Goal: Information Seeking & Learning: Learn about a topic

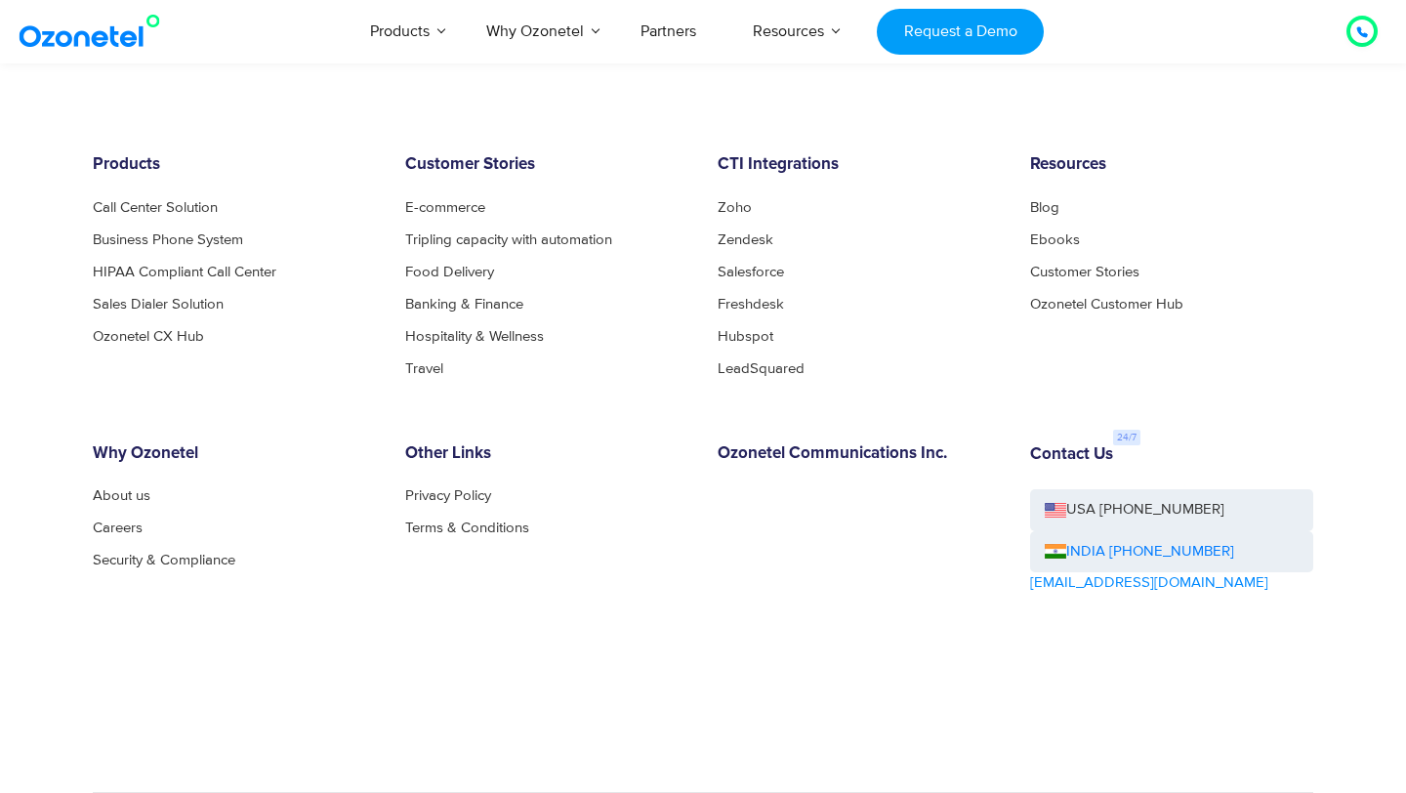
scroll to position [10472, 0]
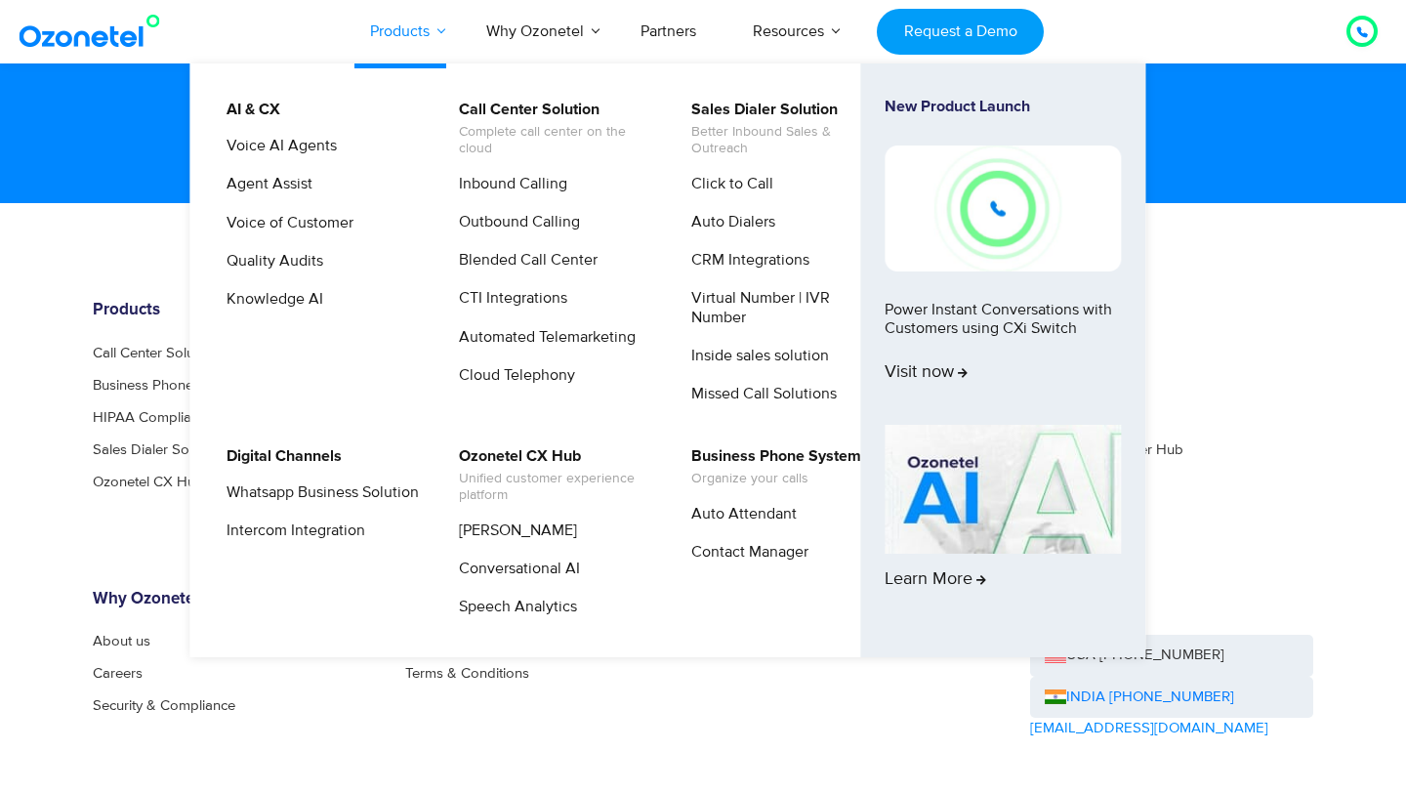
click at [431, 33] on link "Products" at bounding box center [400, 31] width 116 height 64
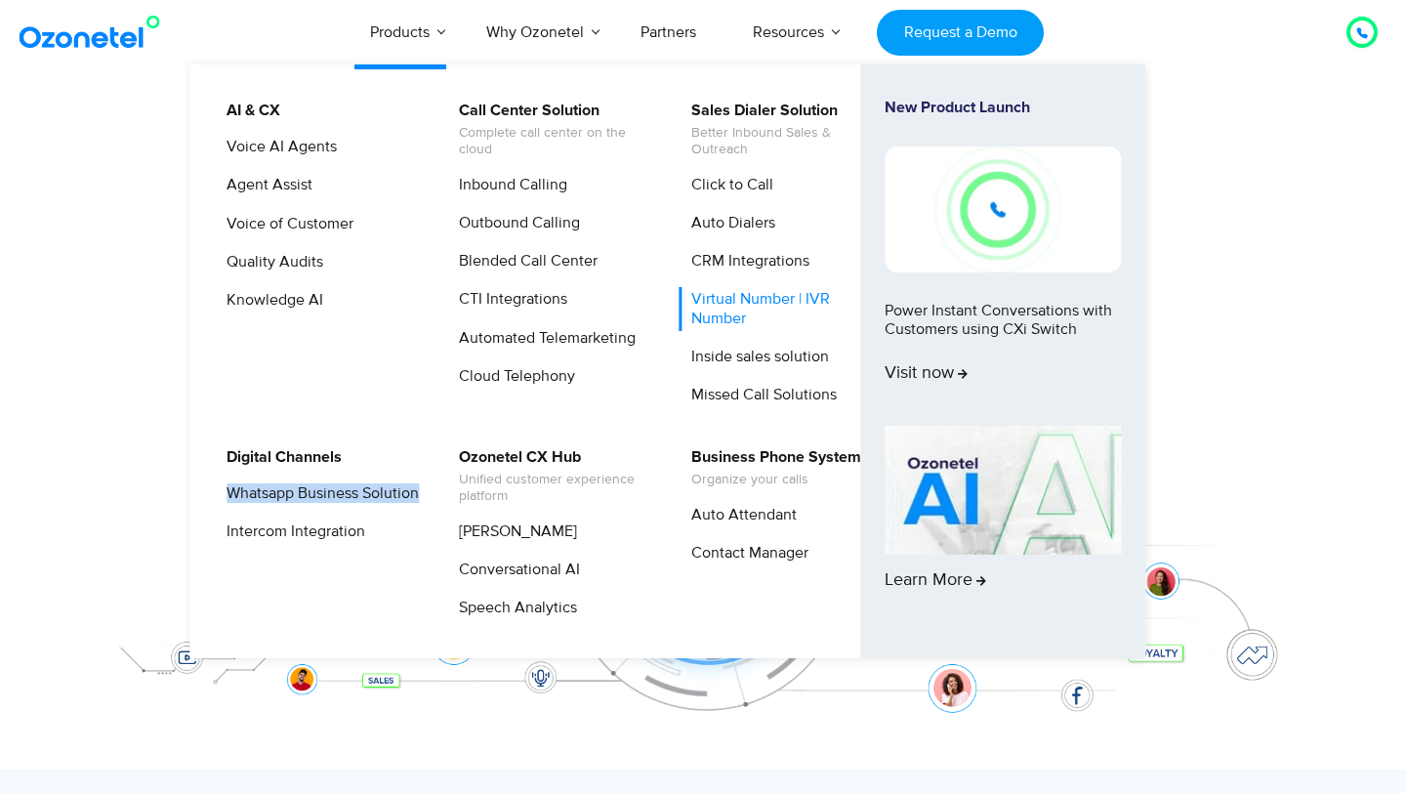
click at [741, 293] on link "Virtual Number | IVR Number" at bounding box center [783, 308] width 208 height 43
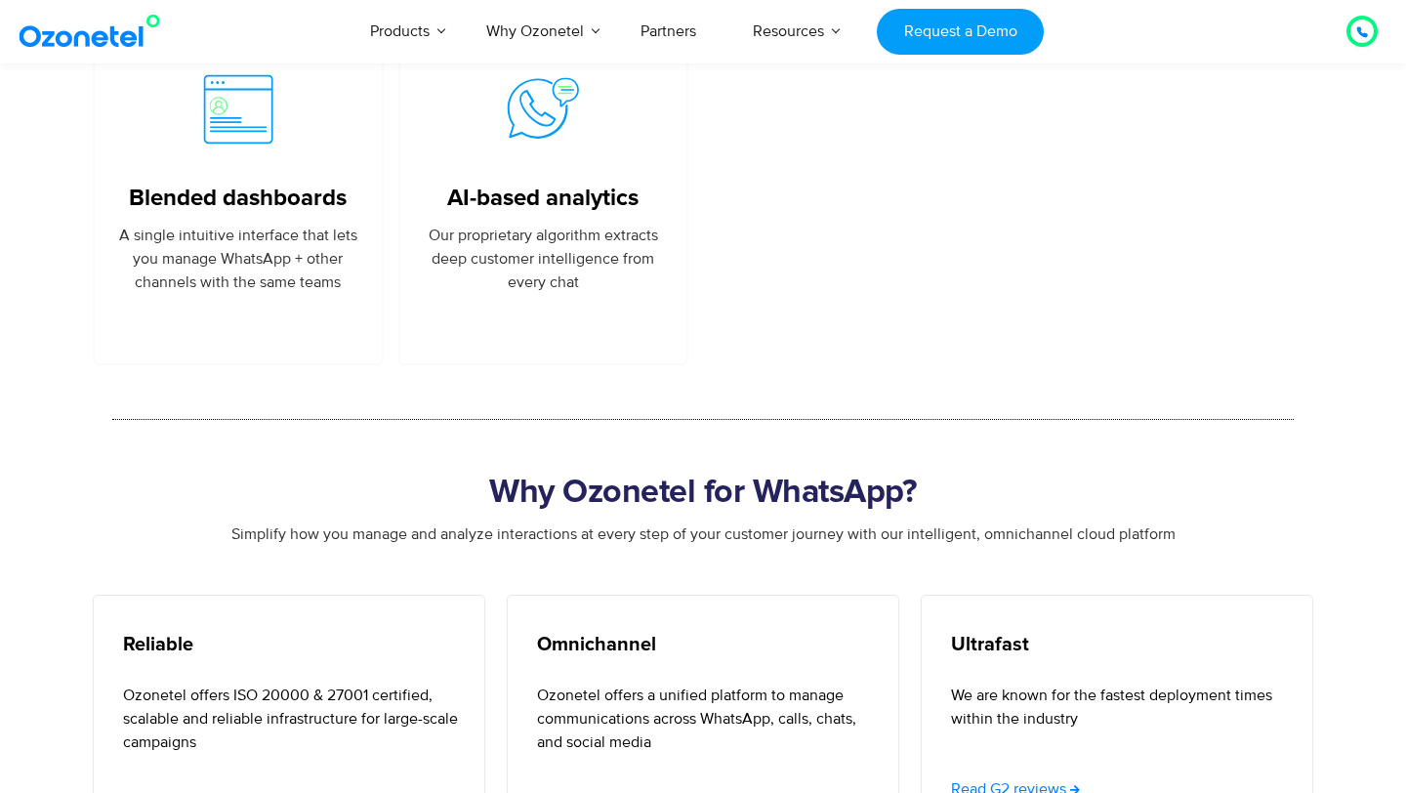
scroll to position [5308, 0]
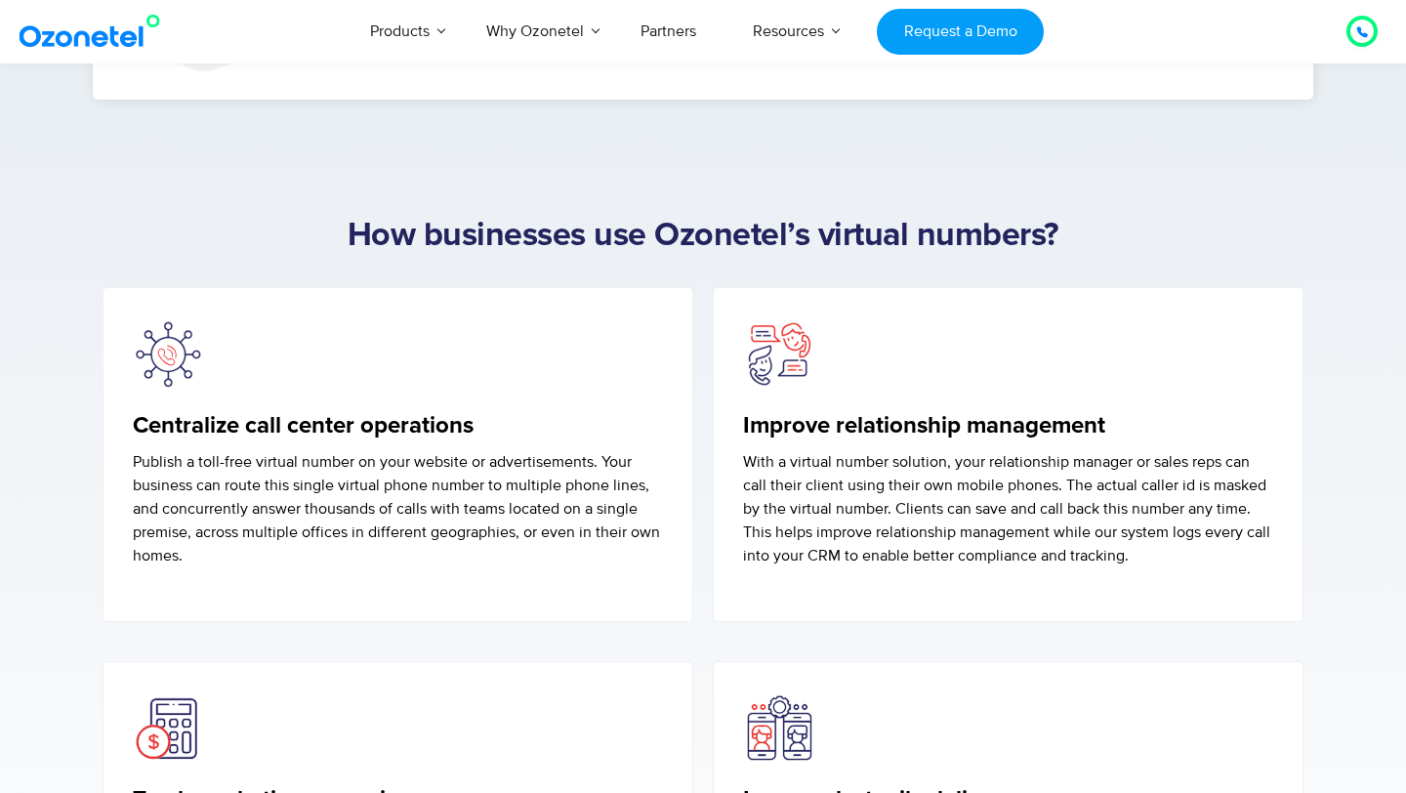
scroll to position [5702, 0]
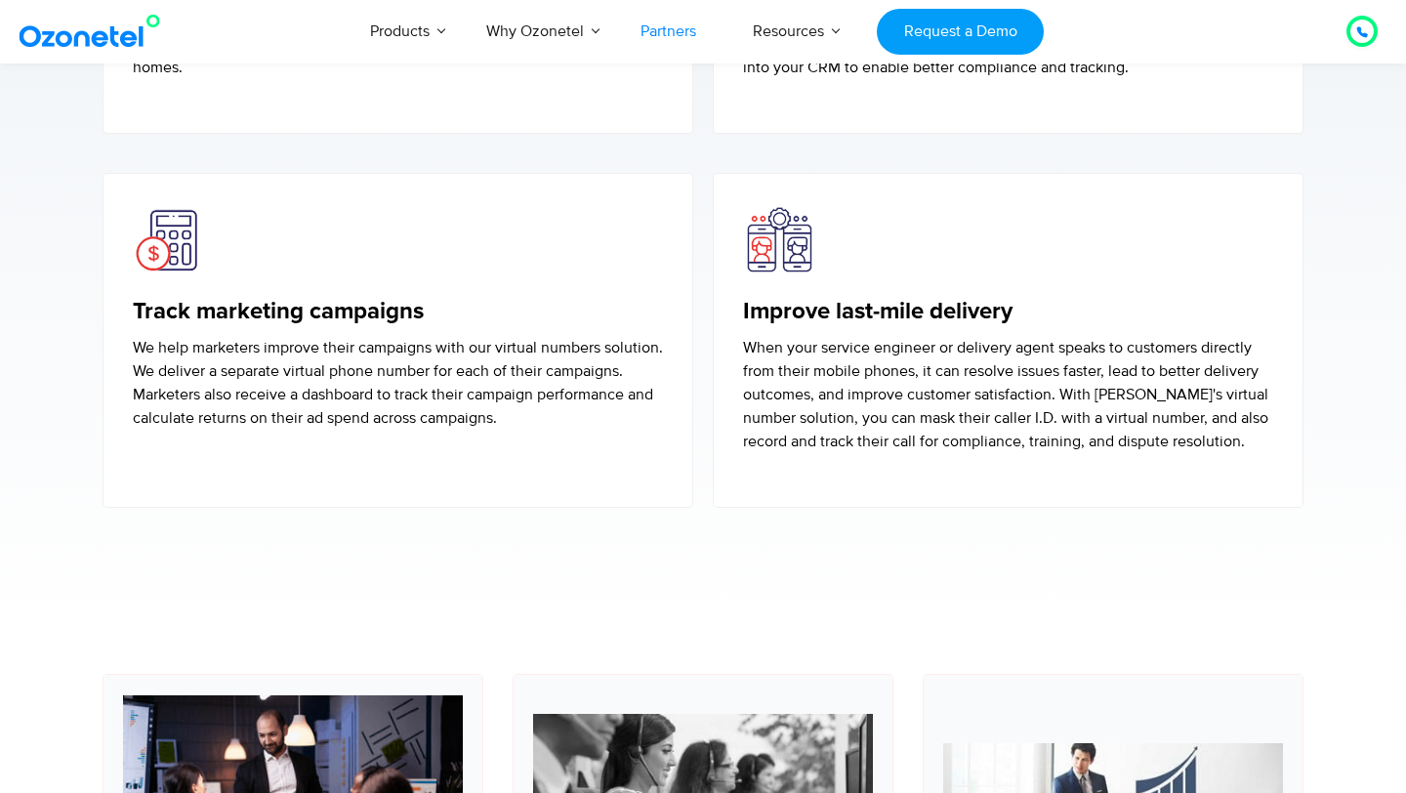
click at [659, 43] on link "Partners" at bounding box center [668, 31] width 112 height 64
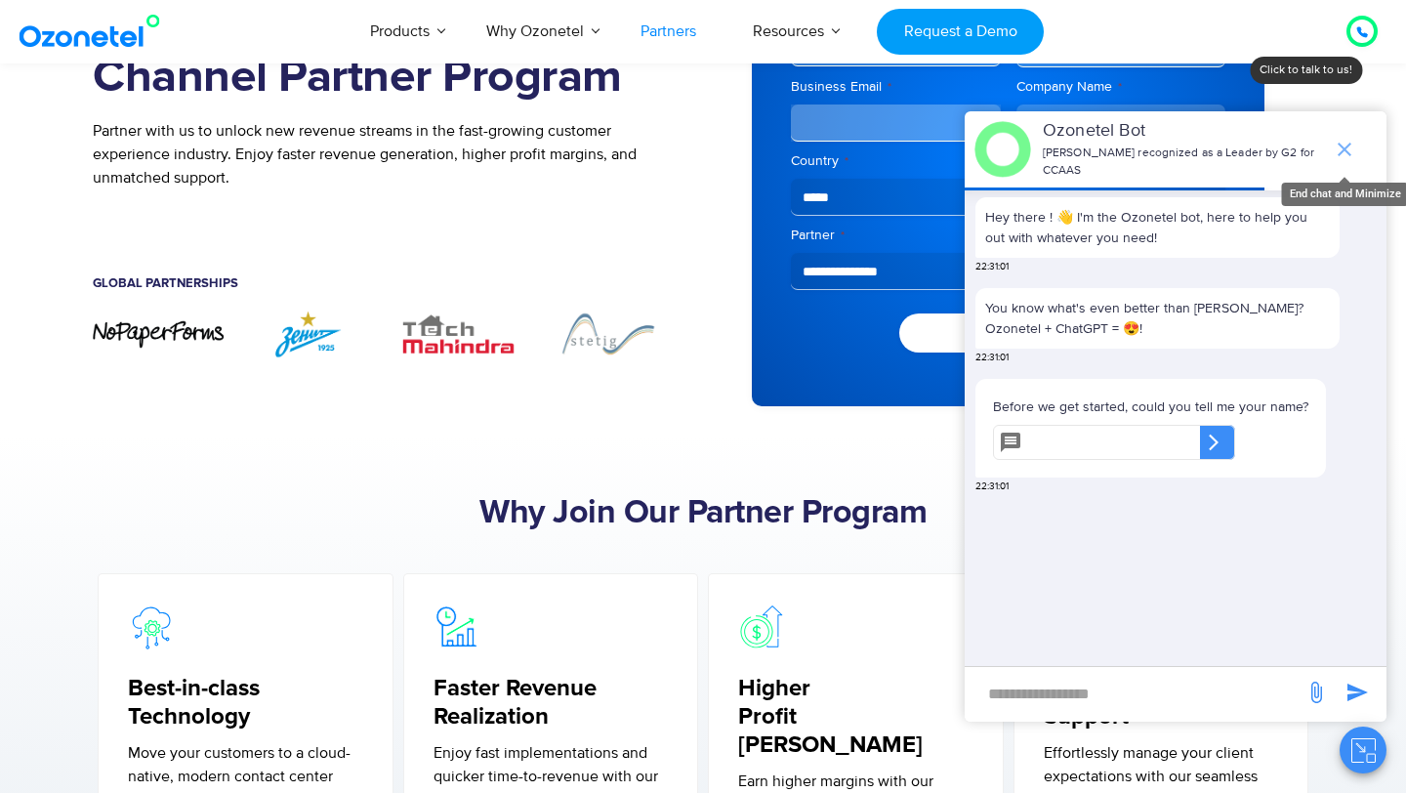
click at [1350, 143] on icon "end chat or minimize" at bounding box center [1345, 150] width 14 height 14
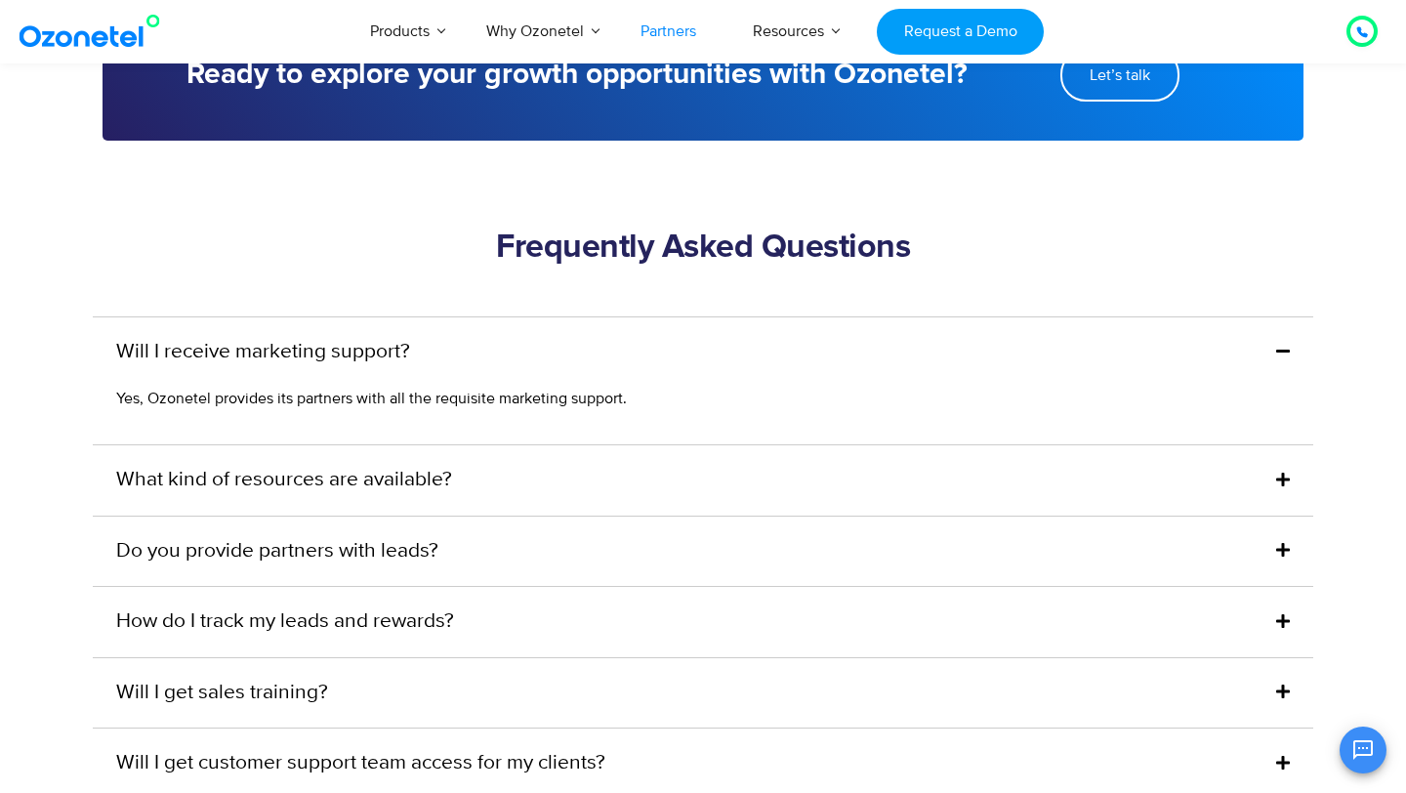
scroll to position [4823, 0]
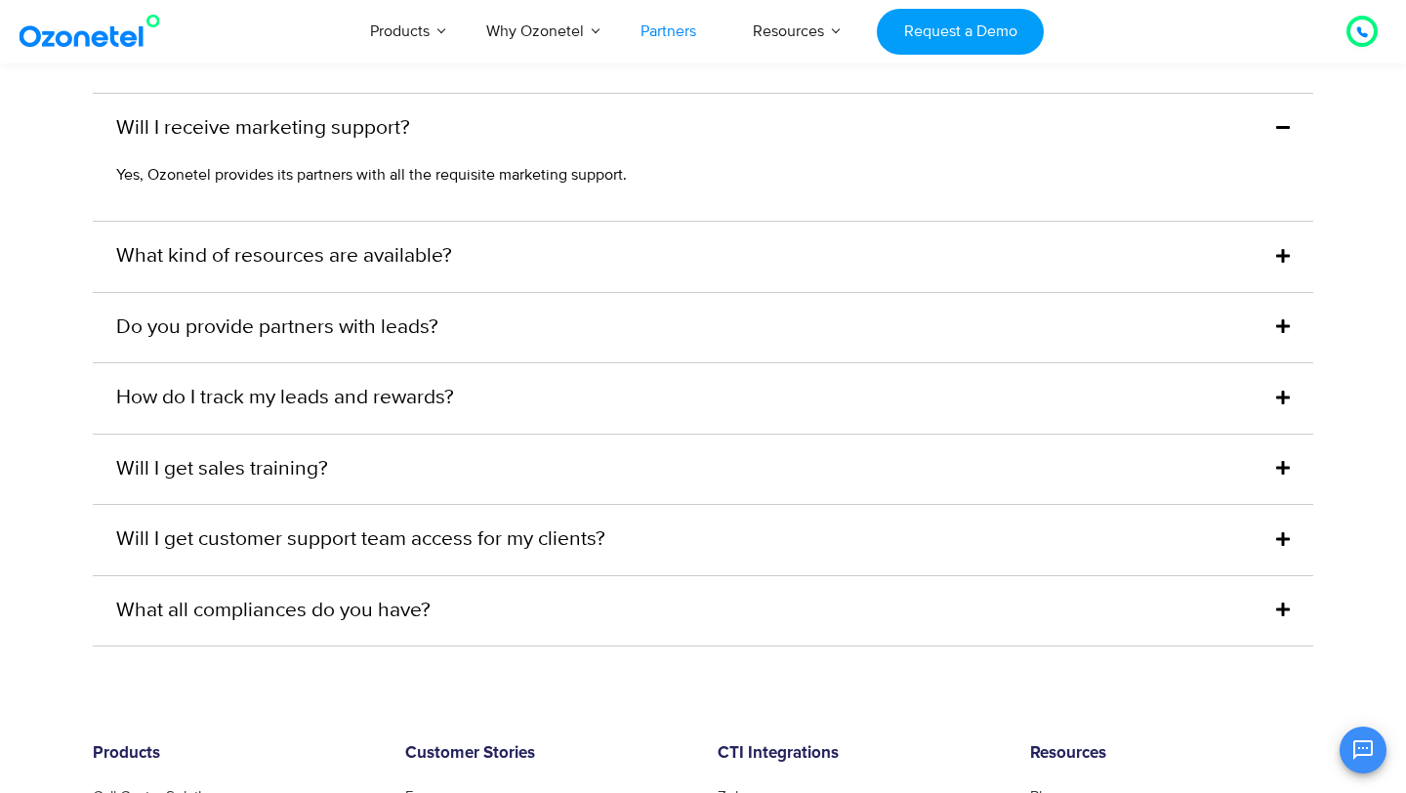
click at [460, 447] on div "Will I get sales training?" at bounding box center [703, 470] width 1221 height 70
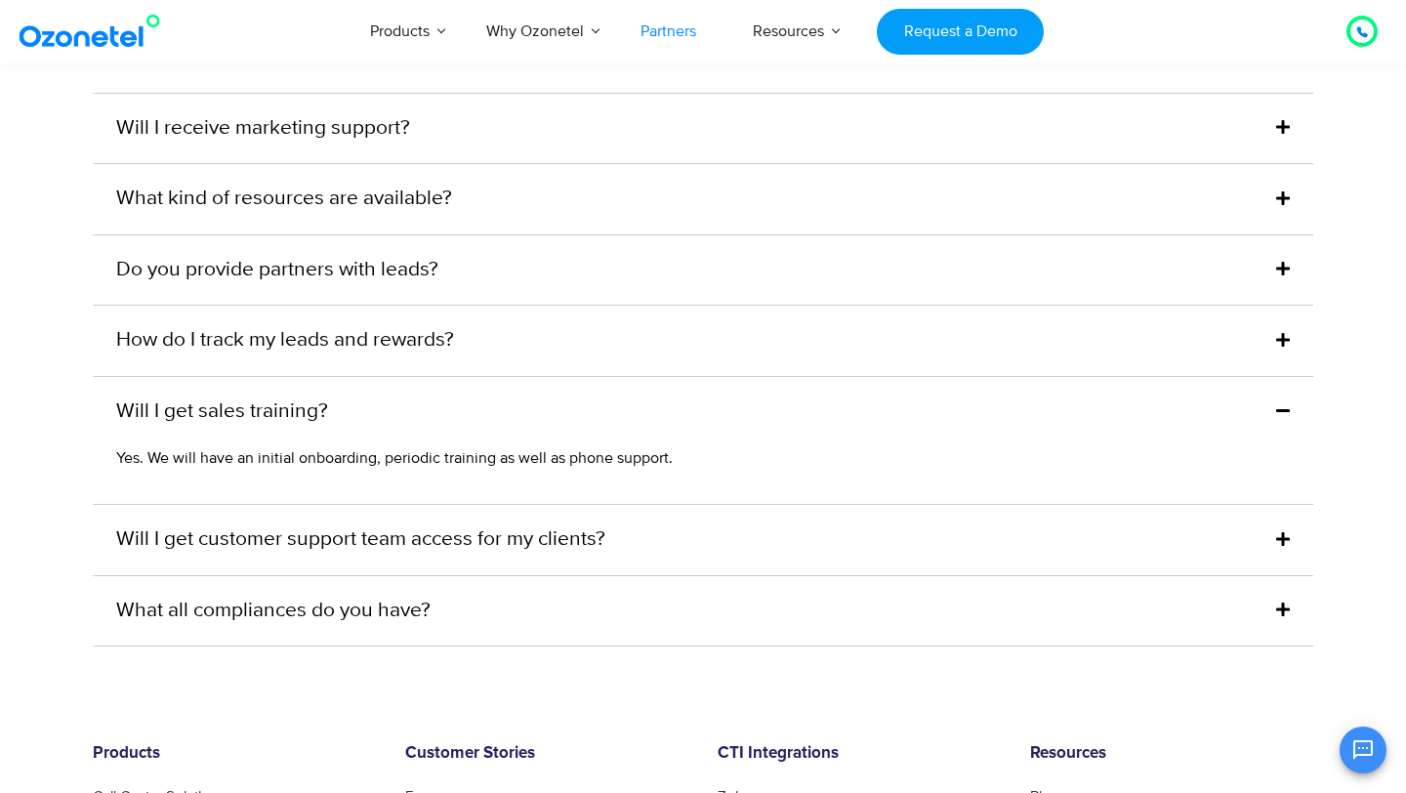
click at [444, 390] on div "Will I get sales training?" at bounding box center [703, 412] width 1221 height 70
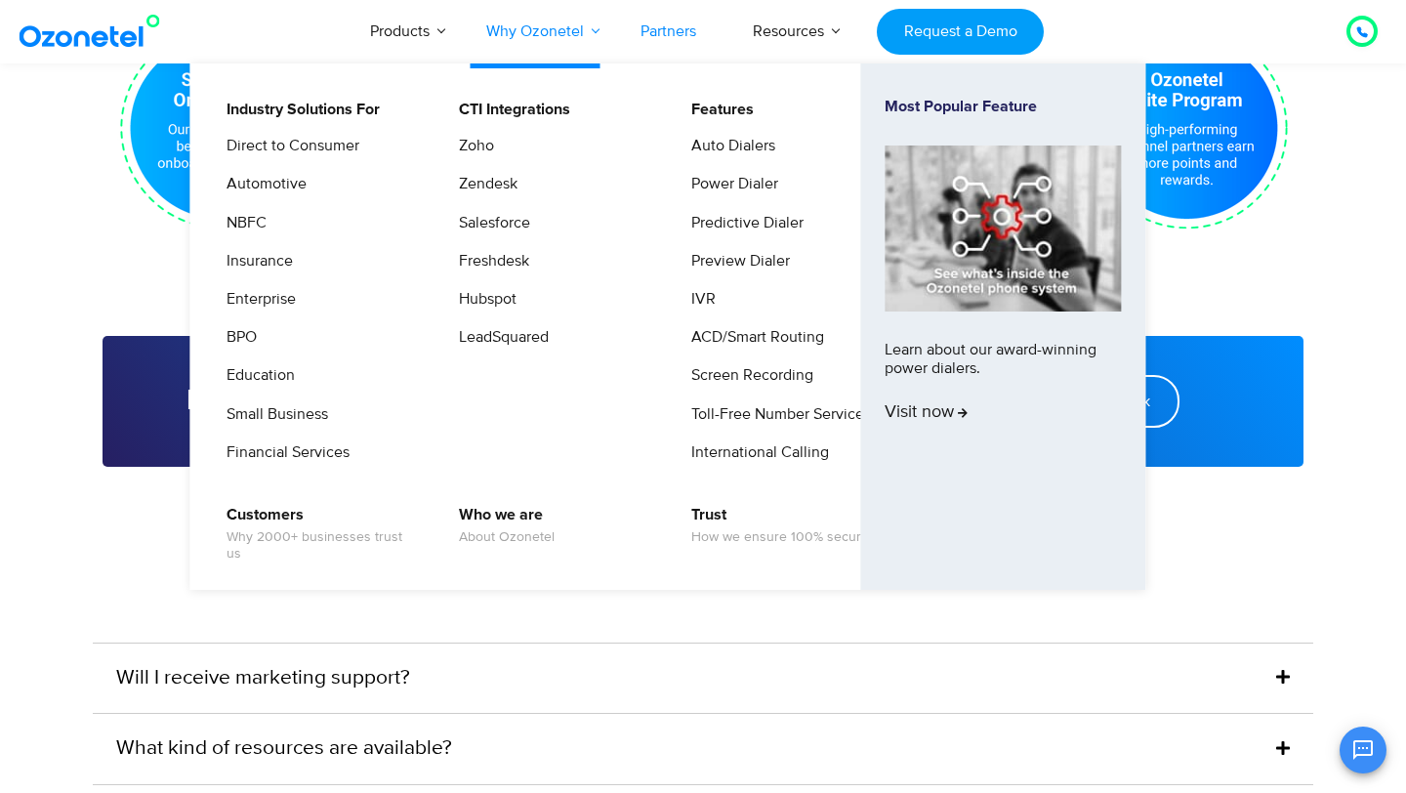
scroll to position [3689, 0]
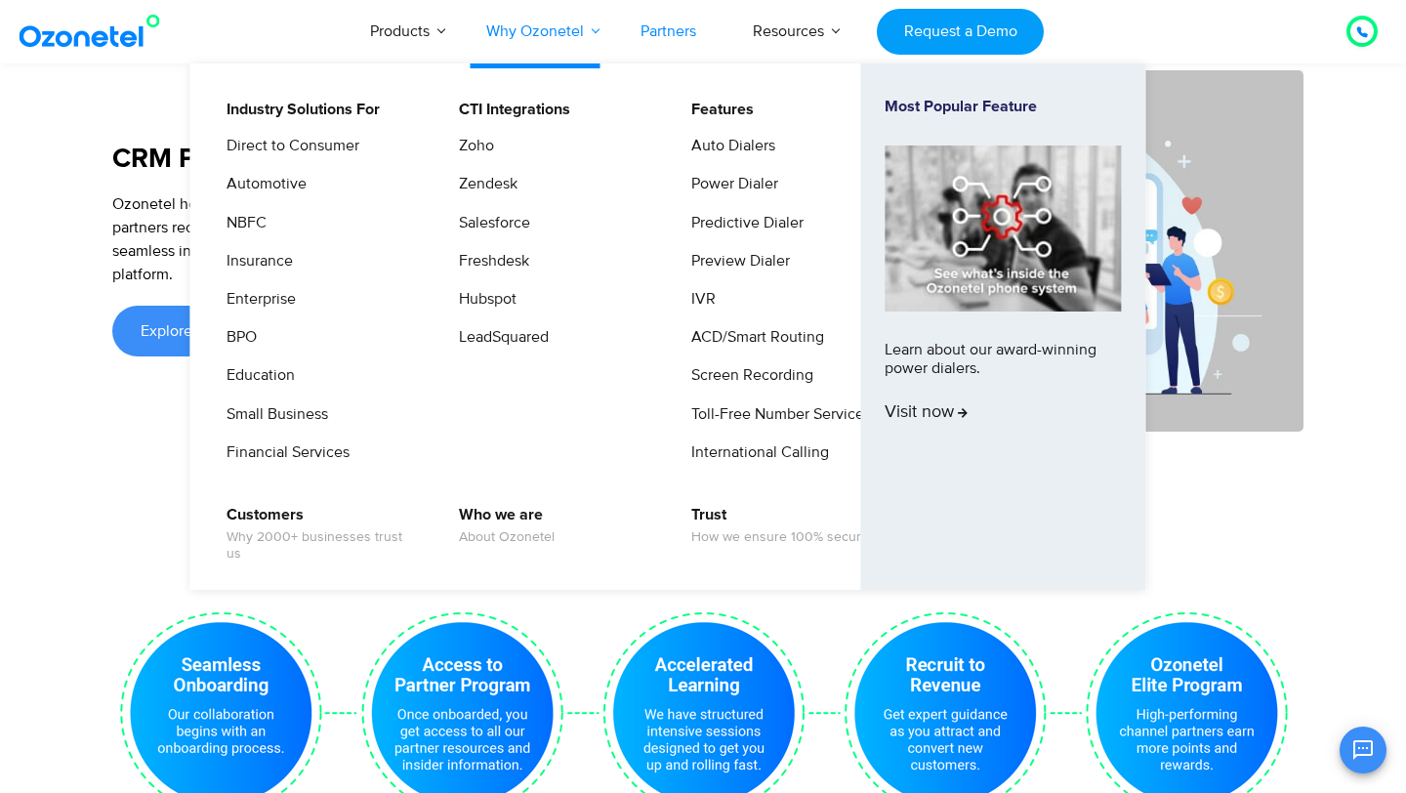
click at [550, 30] on link "Why Ozonetel" at bounding box center [535, 31] width 154 height 64
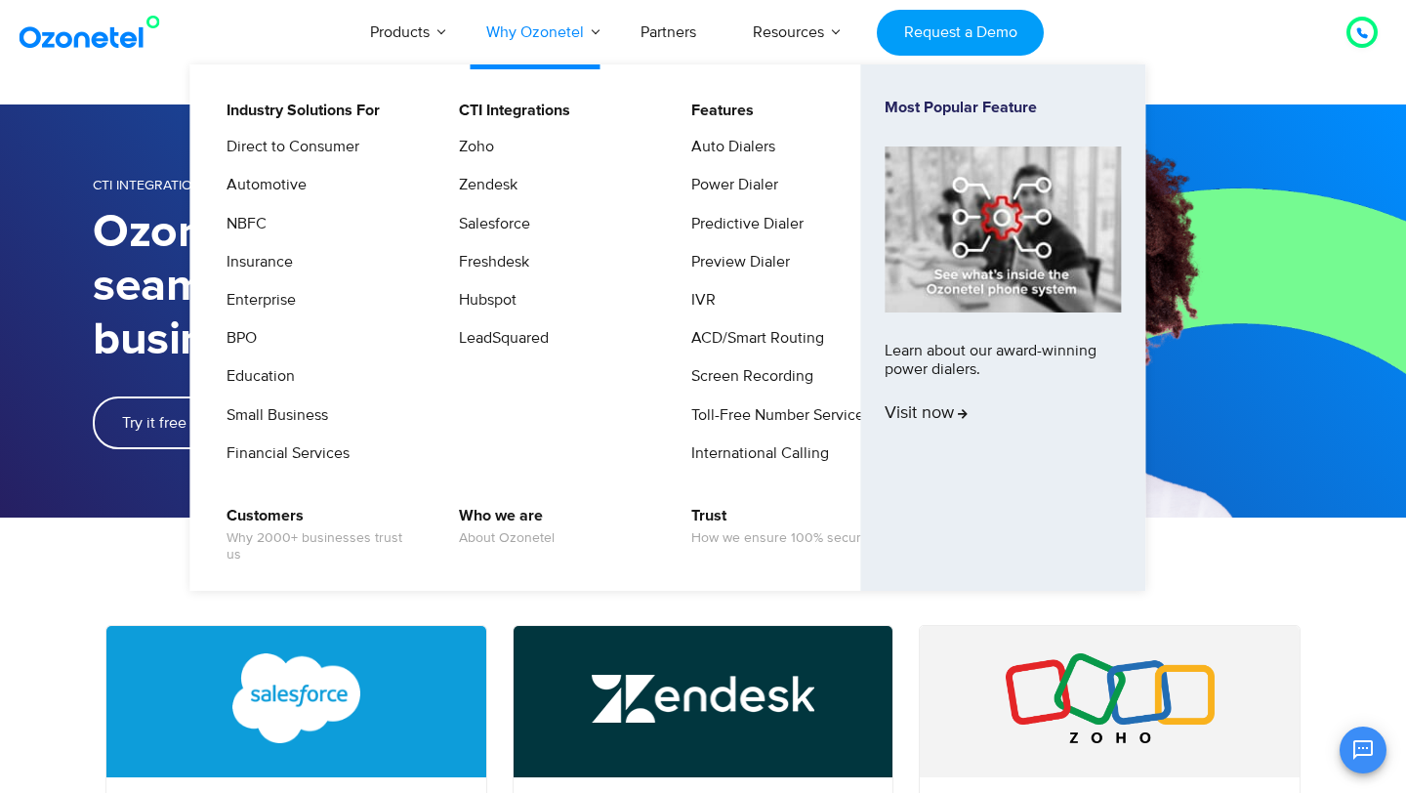
scroll to position [169, 0]
click at [279, 421] on link "Small Business" at bounding box center [272, 415] width 117 height 24
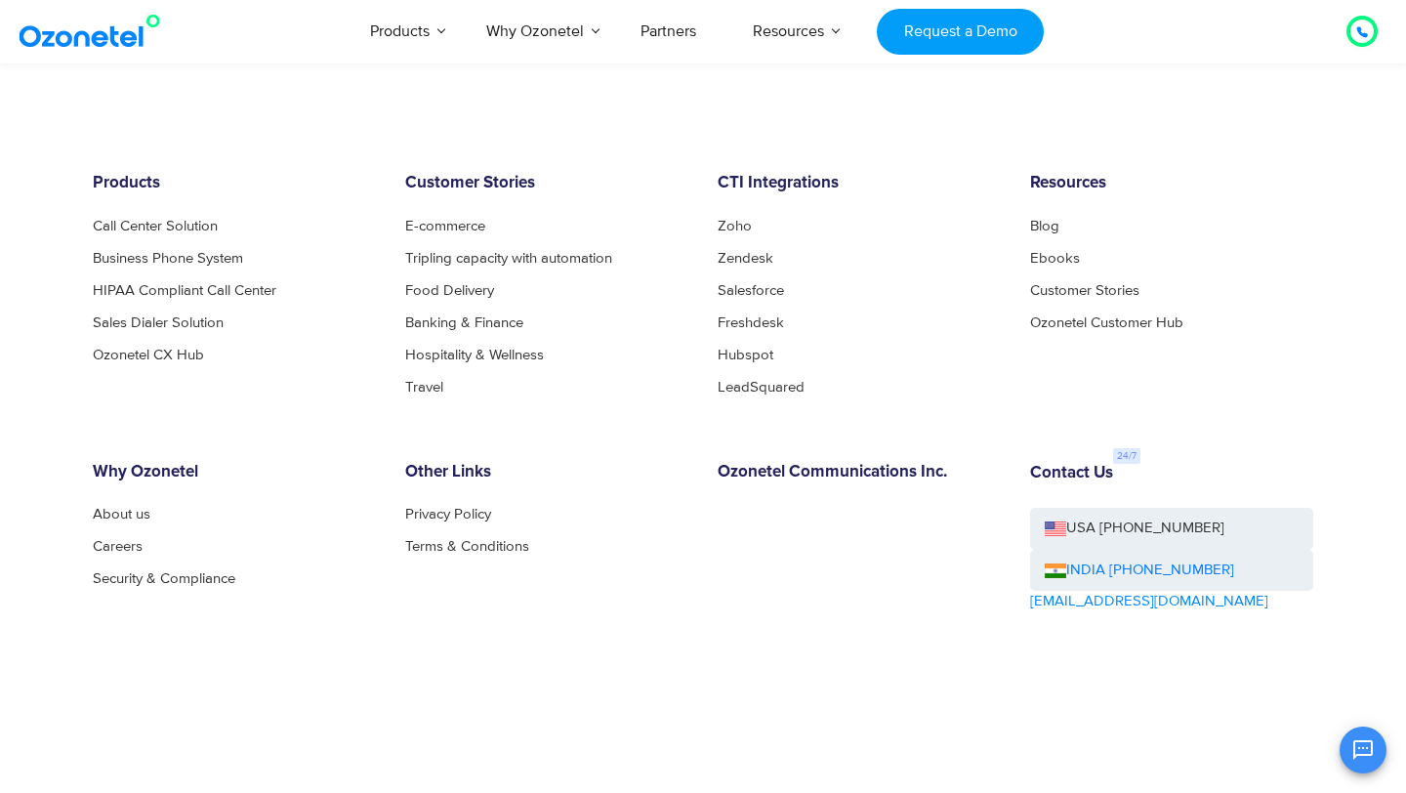
scroll to position [5526, 0]
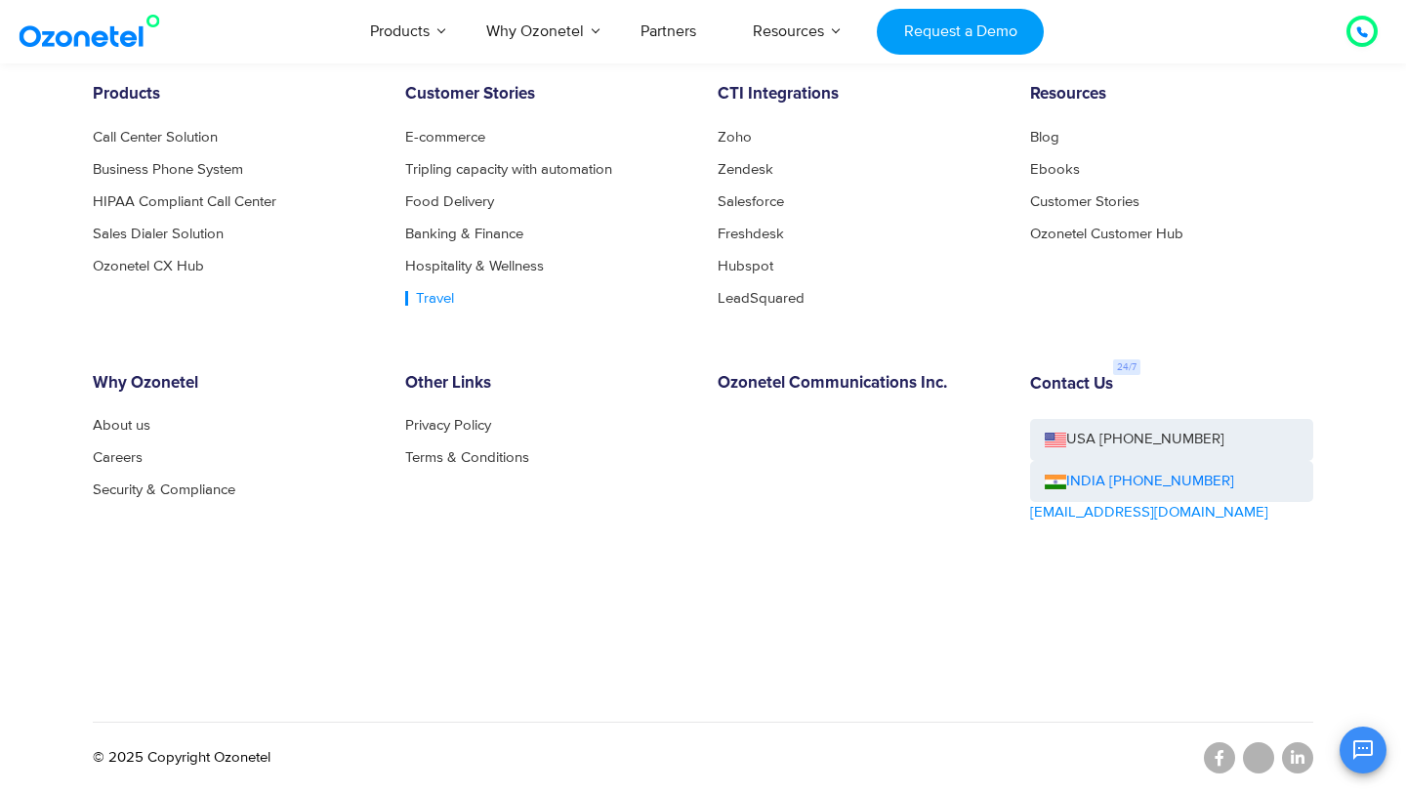
click at [434, 305] on link "Travel" at bounding box center [429, 298] width 49 height 15
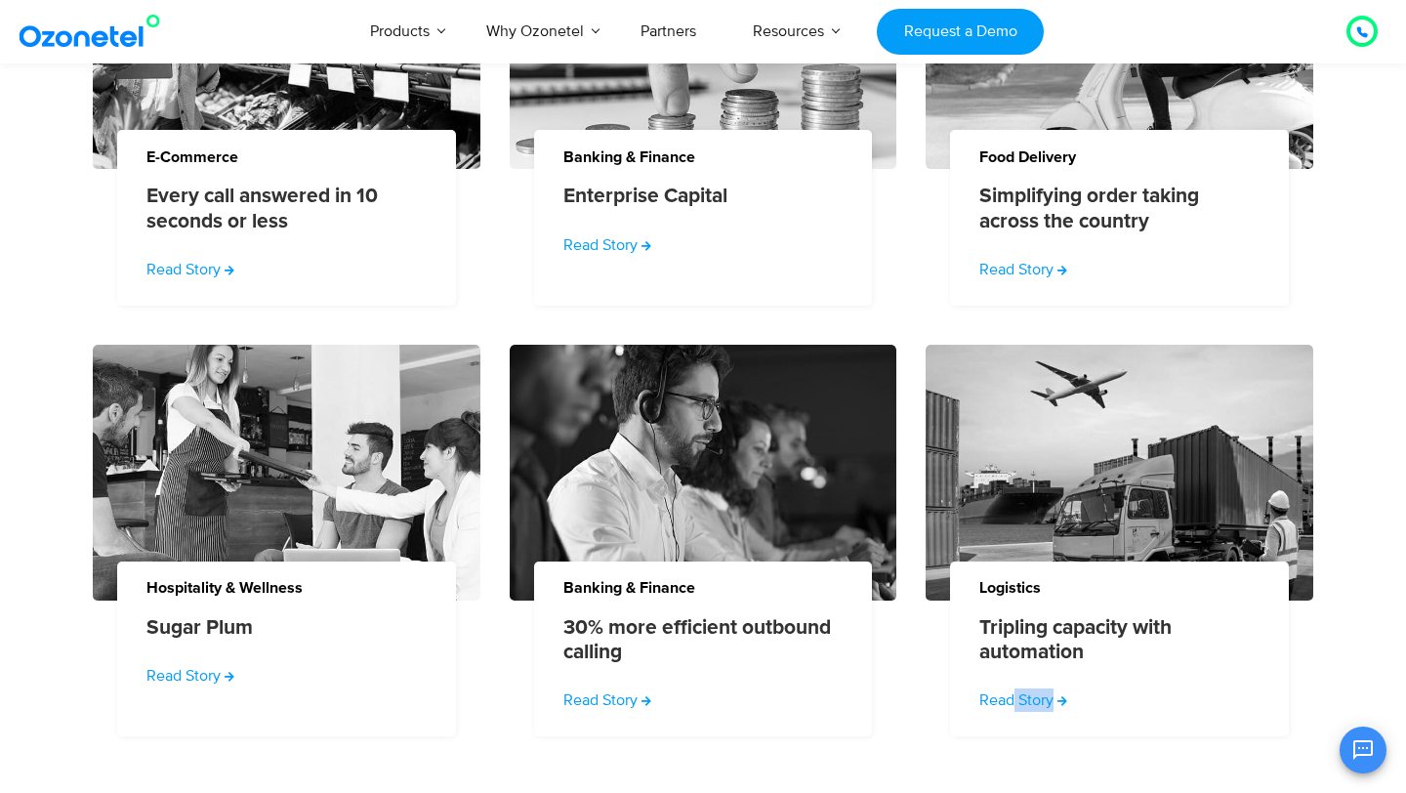
scroll to position [2483, 0]
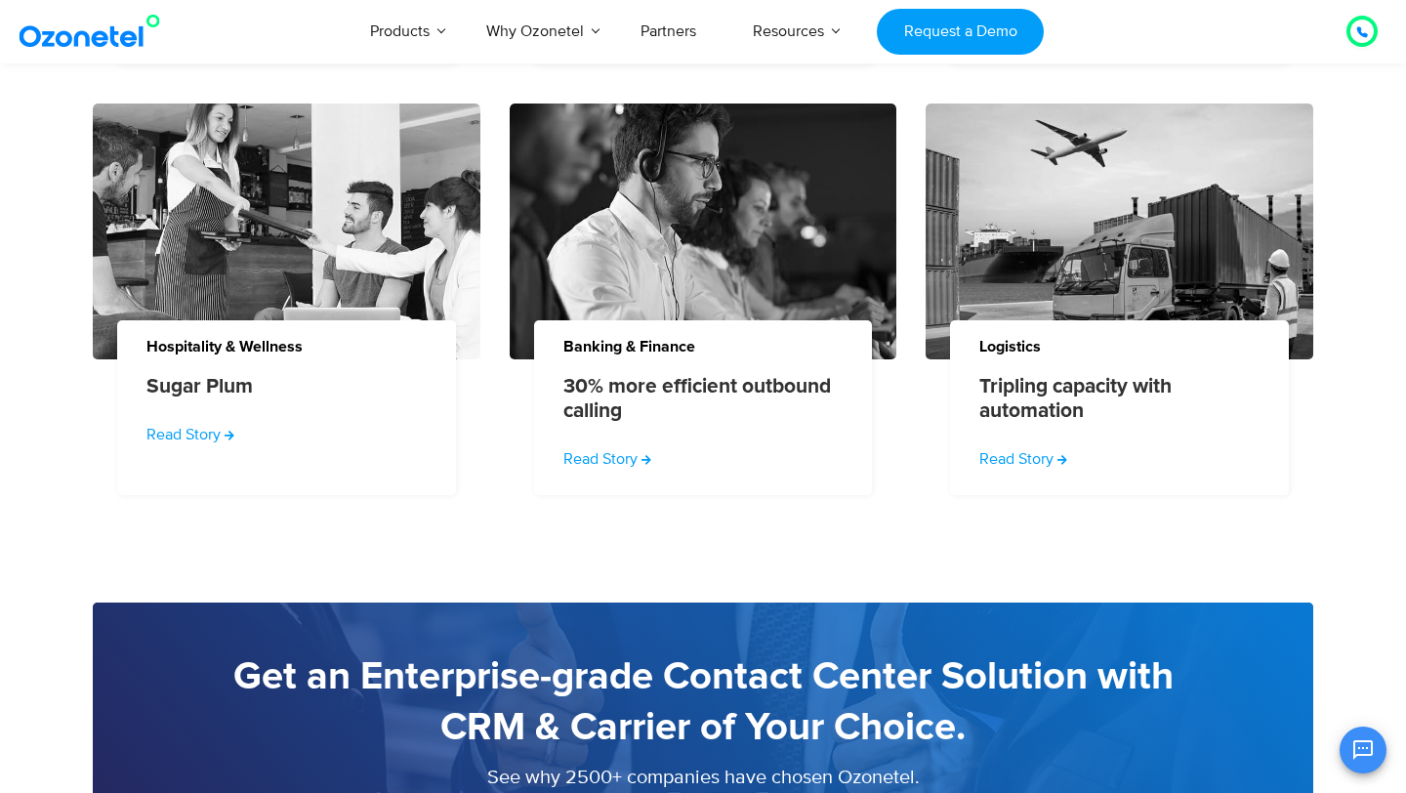
click at [870, 531] on section "Get an Enterprise-grade Contact Center Solution with CRM & Carrier of Your Choi…" at bounding box center [703, 725] width 1406 height 403
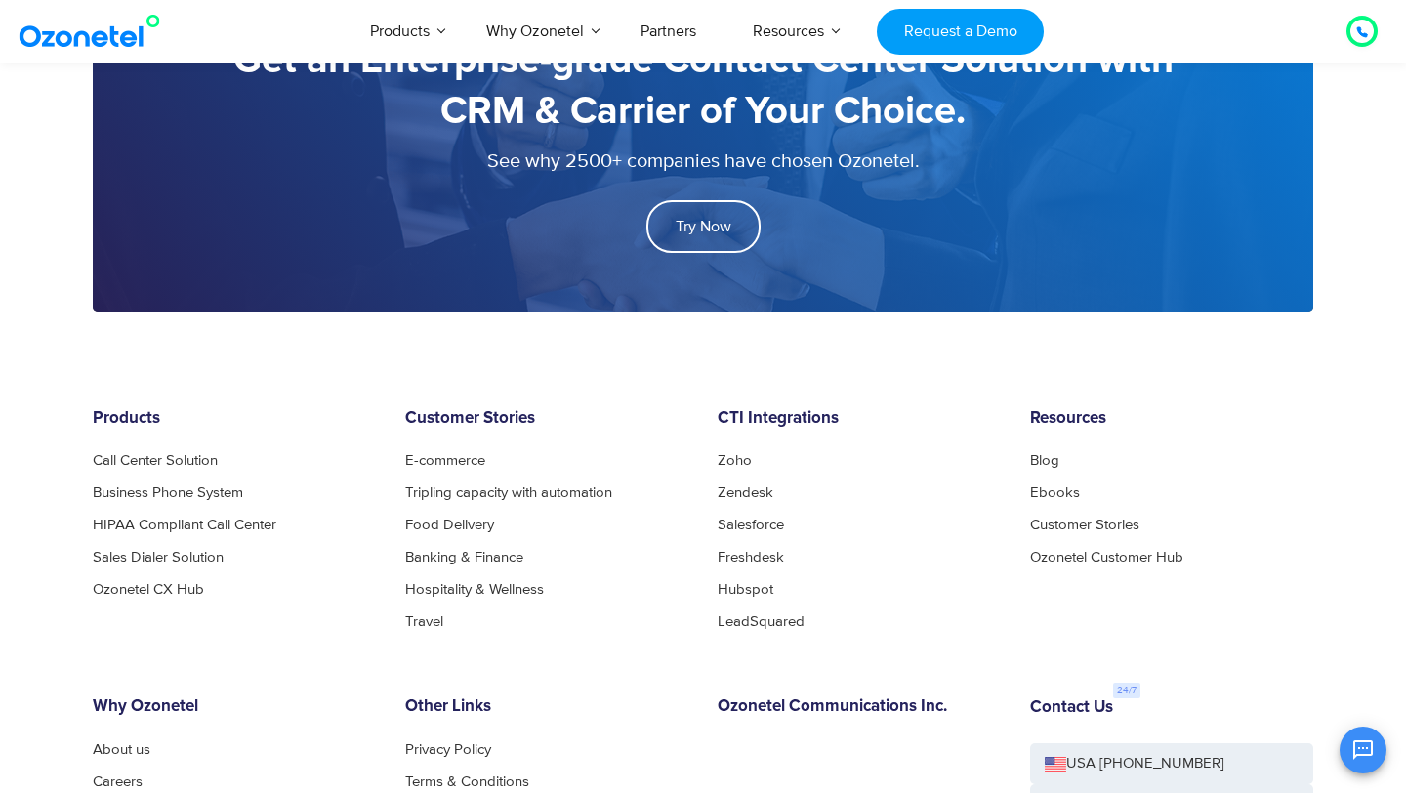
scroll to position [3319, 0]
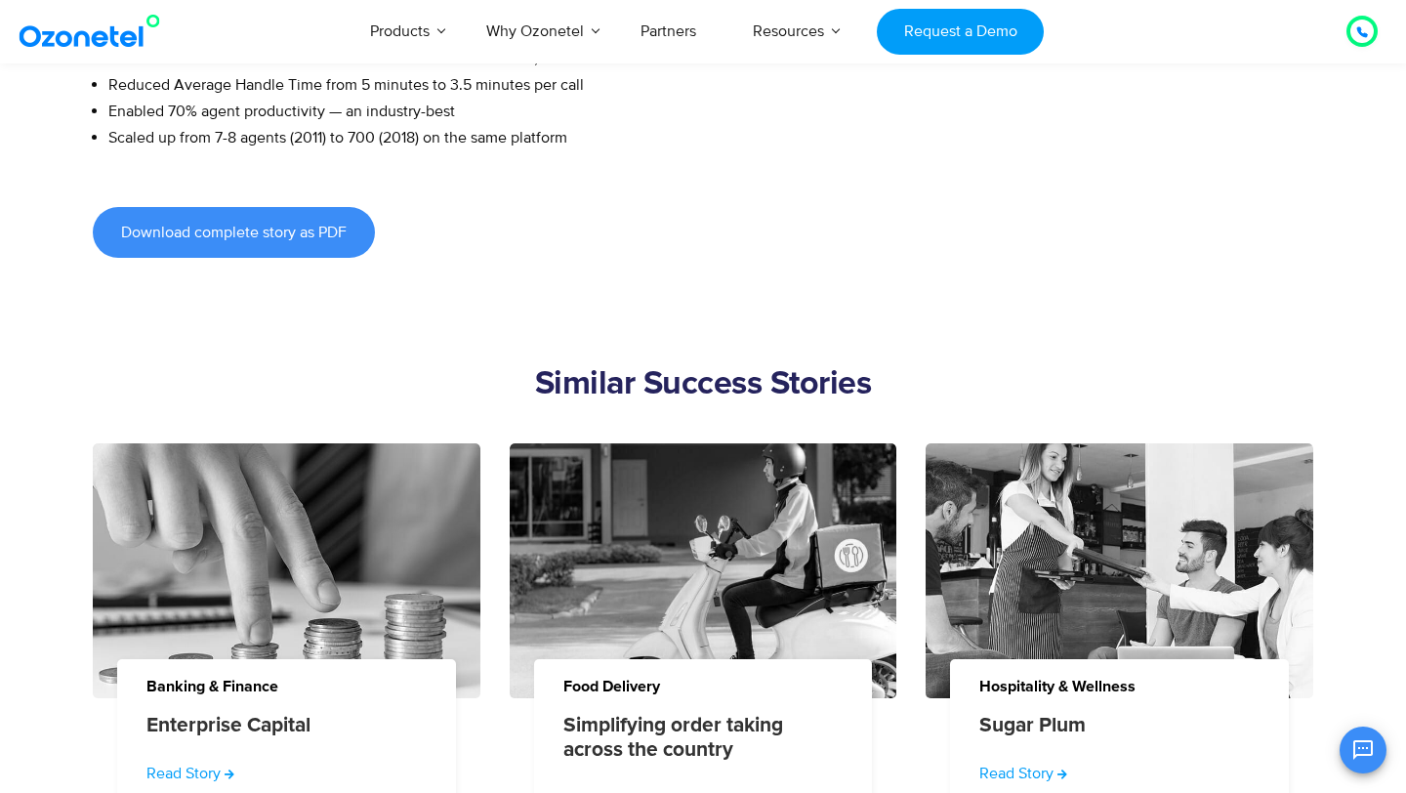
scroll to position [2181, 0]
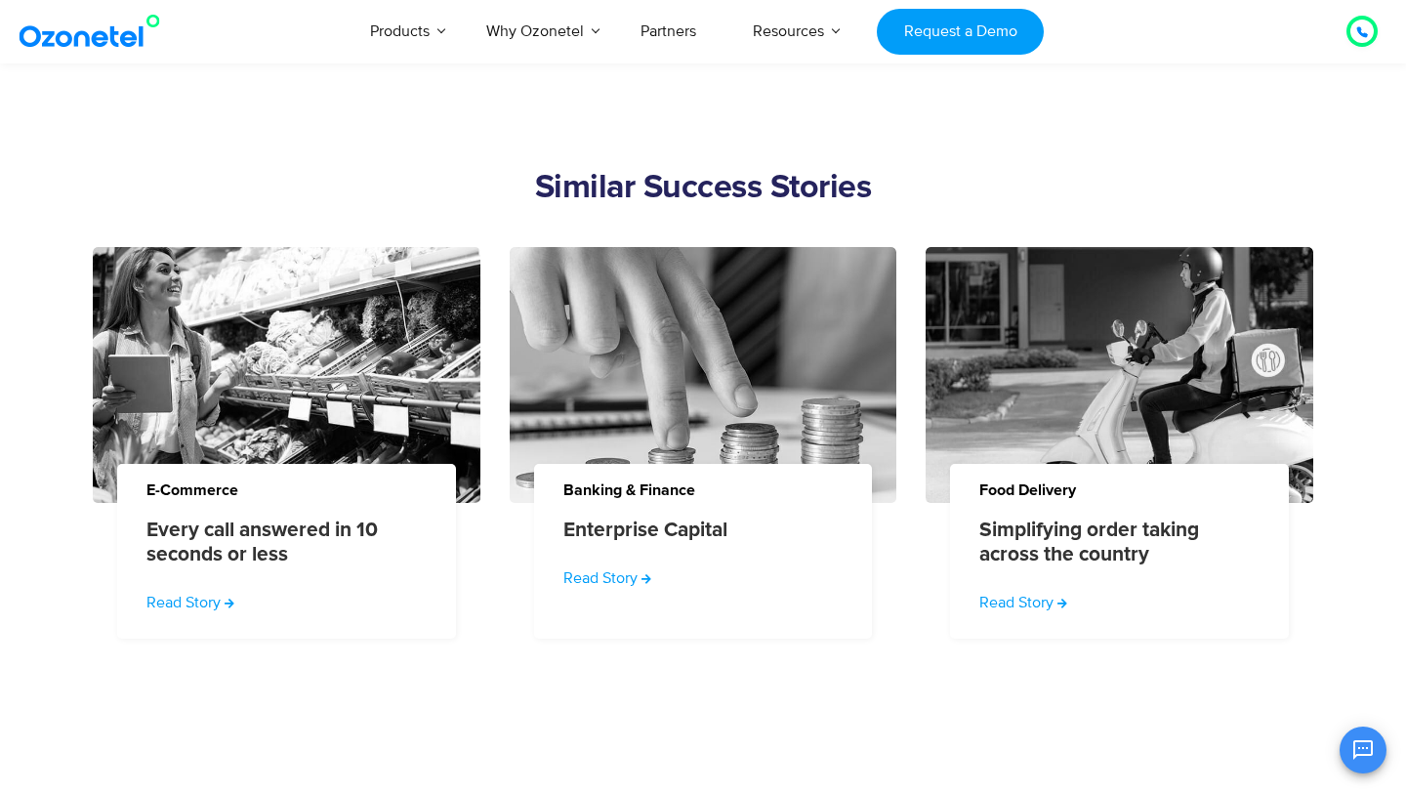
scroll to position [2234, 0]
